Goal: Information Seeking & Learning: Learn about a topic

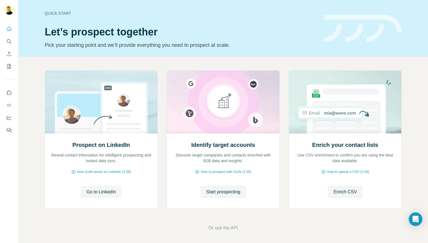
click at [9, 41] on icon "Search" at bounding box center [9, 42] width 6 height 6
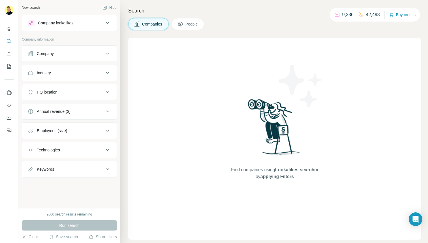
click at [87, 22] on div "Company lookalikes" at bounding box center [66, 23] width 76 height 7
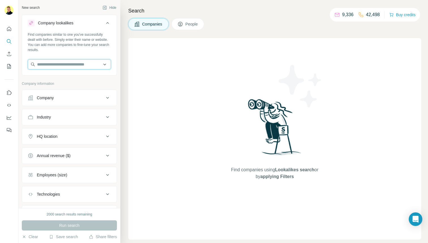
click at [65, 63] on input "text" at bounding box center [69, 64] width 83 height 10
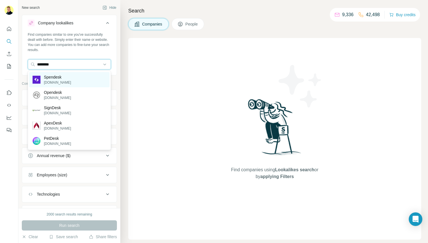
type input "********"
click at [72, 81] on div "Spendesk [DOMAIN_NAME]" at bounding box center [69, 79] width 80 height 15
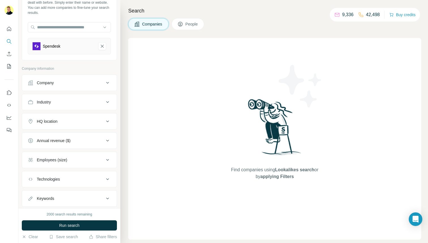
scroll to position [52, 0]
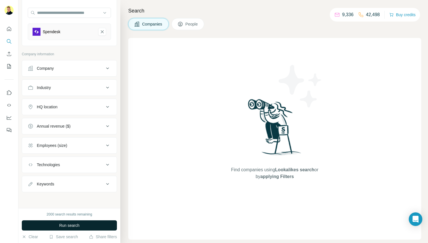
click at [75, 224] on span "Run search" at bounding box center [69, 225] width 20 height 6
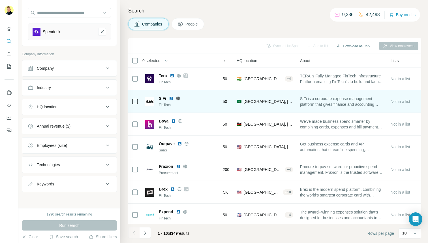
scroll to position [0, 62]
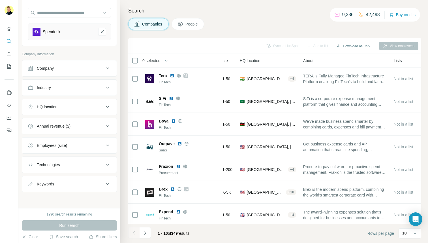
click at [198, 25] on span "People" at bounding box center [192, 24] width 13 height 6
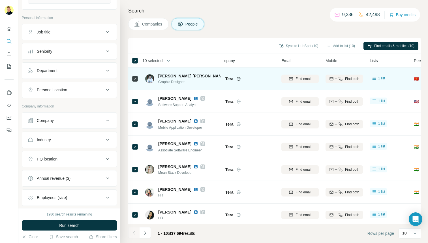
scroll to position [71, 9]
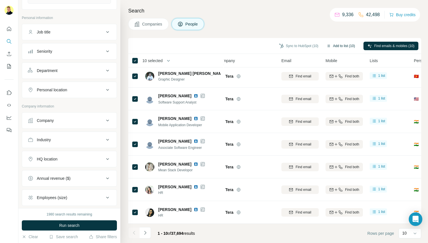
click at [335, 45] on button "Add to list (10)" at bounding box center [341, 46] width 37 height 8
click at [333, 45] on button "Add to list (10)" at bounding box center [341, 46] width 37 height 8
click at [327, 46] on button "Add to list (10)" at bounding box center [341, 46] width 37 height 8
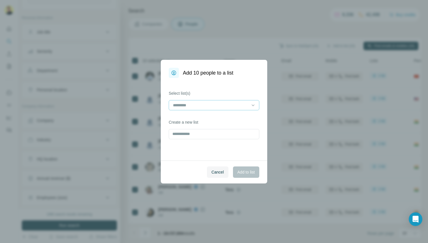
click at [185, 107] on input at bounding box center [211, 105] width 76 height 6
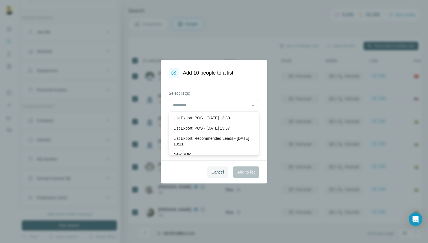
click at [224, 90] on label "Select list(s)" at bounding box center [214, 93] width 91 height 6
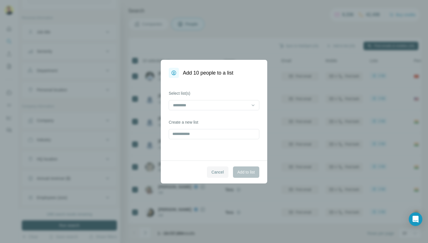
click at [212, 169] on span "Cancel" at bounding box center [218, 172] width 12 height 6
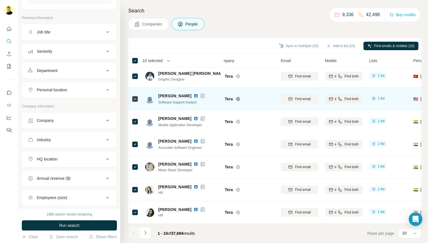
scroll to position [71, 0]
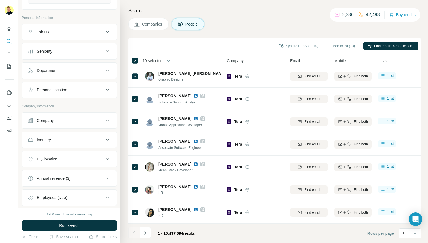
click at [144, 21] on span "Companies" at bounding box center [152, 24] width 21 height 6
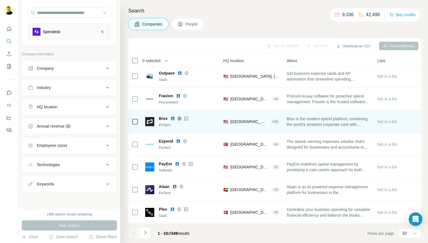
scroll to position [71, 79]
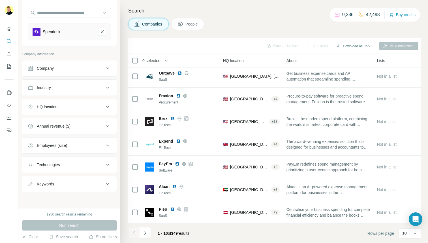
click at [183, 28] on button "People" at bounding box center [188, 24] width 33 height 12
